Goal: Information Seeking & Learning: Find specific fact

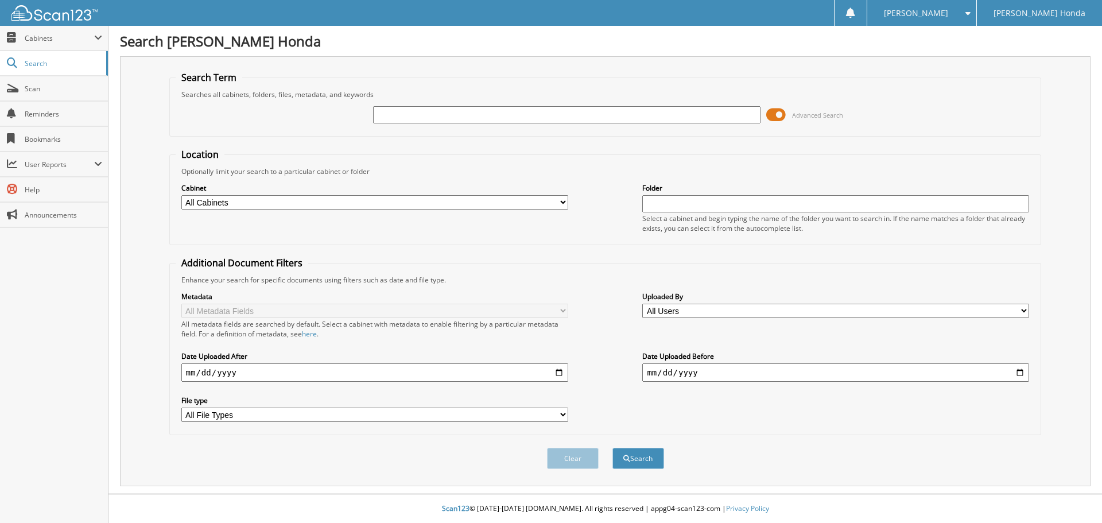
click at [391, 113] on input "text" at bounding box center [566, 114] width 387 height 17
type input "117613"
click at [779, 115] on span at bounding box center [776, 114] width 20 height 17
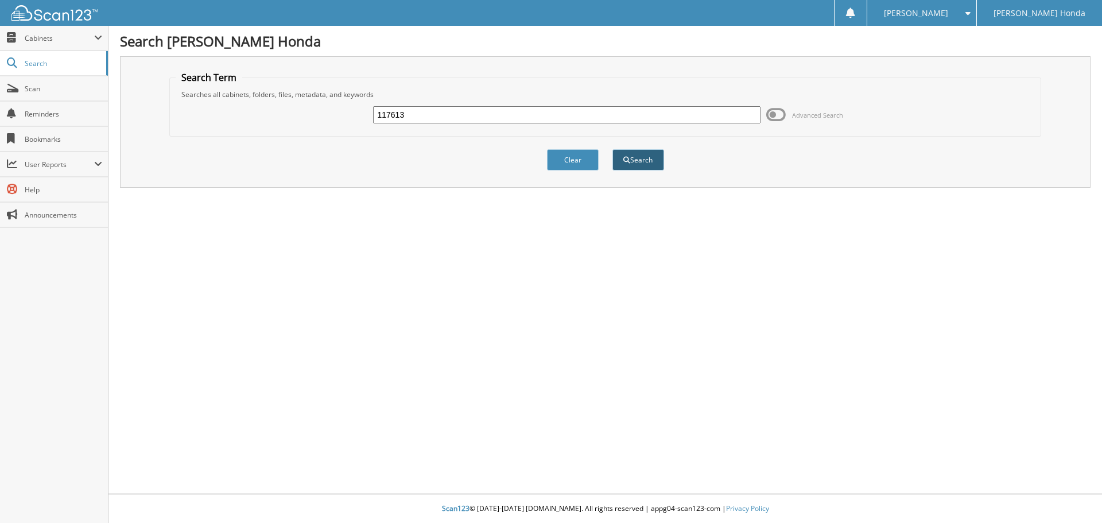
click at [640, 157] on button "Search" at bounding box center [639, 159] width 52 height 21
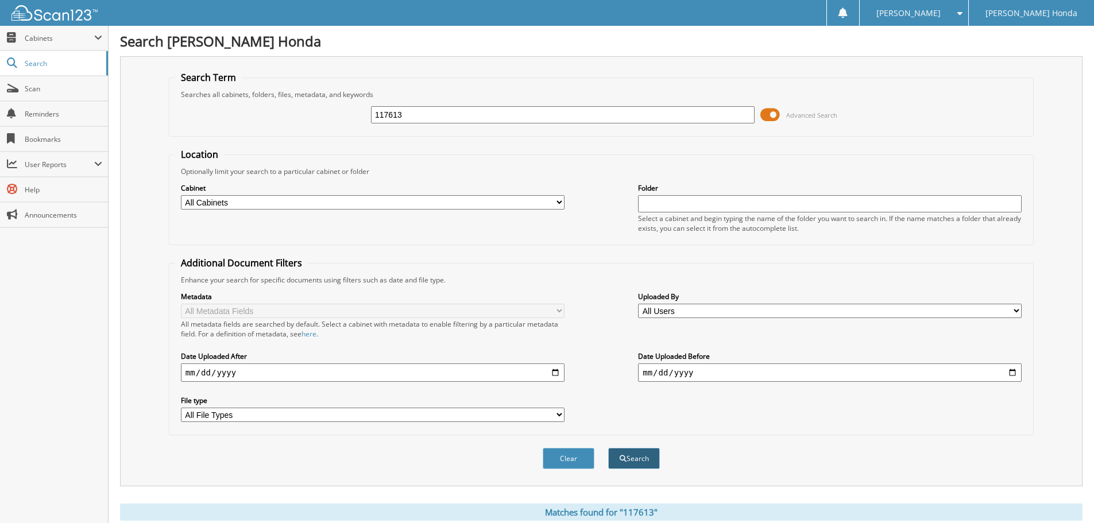
click at [645, 455] on button "Search" at bounding box center [634, 458] width 52 height 21
click at [776, 110] on span at bounding box center [770, 114] width 20 height 17
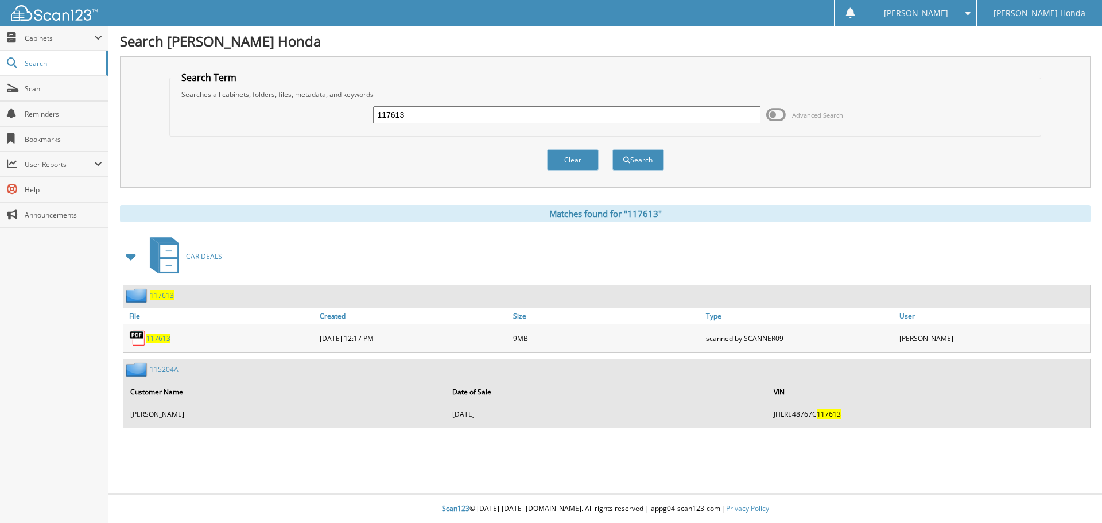
click at [160, 338] on span "117613" at bounding box center [158, 339] width 24 height 10
